Goal: Register for event/course

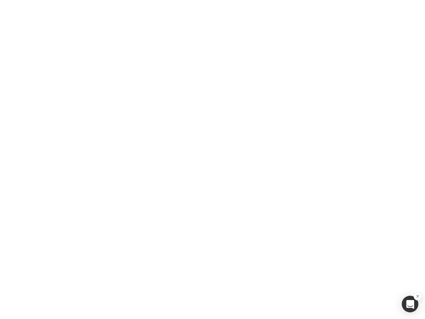
click at [410, 304] on div "button" at bounding box center [410, 303] width 17 height 17
click at [212, 159] on div at bounding box center [212, 159] width 425 height 319
click at [410, 304] on div "button" at bounding box center [410, 303] width 17 height 17
